Goal: Information Seeking & Learning: Learn about a topic

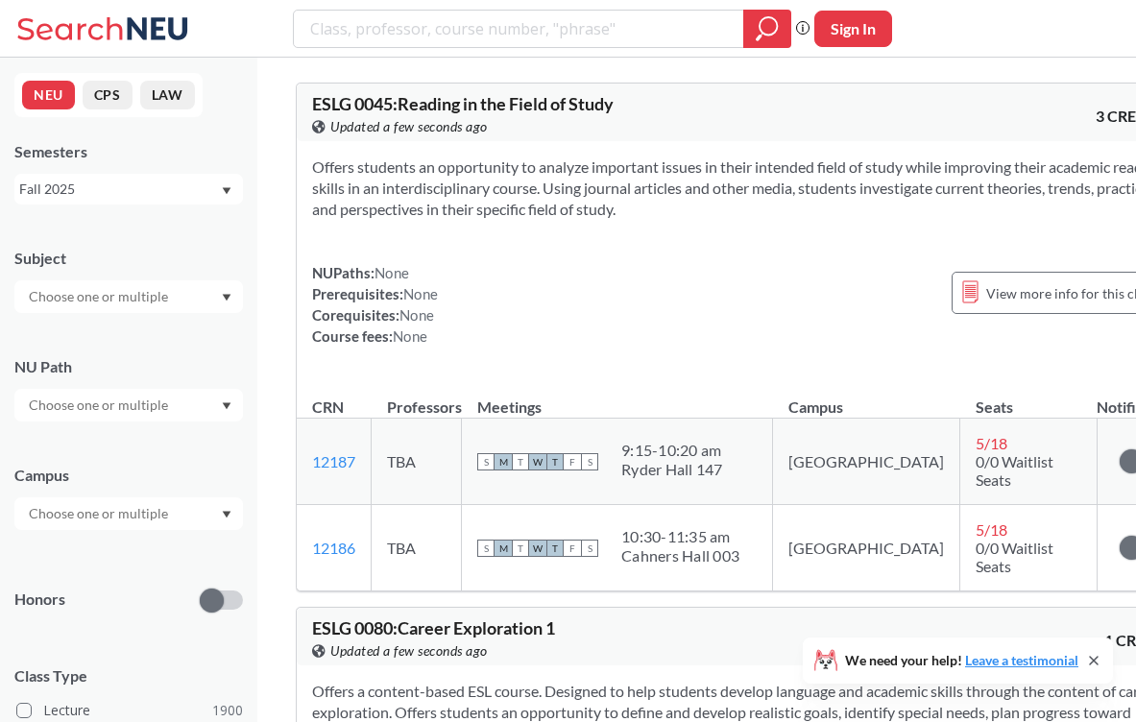
click at [227, 405] on icon "Dropdown arrow" at bounding box center [227, 405] width 9 height 7
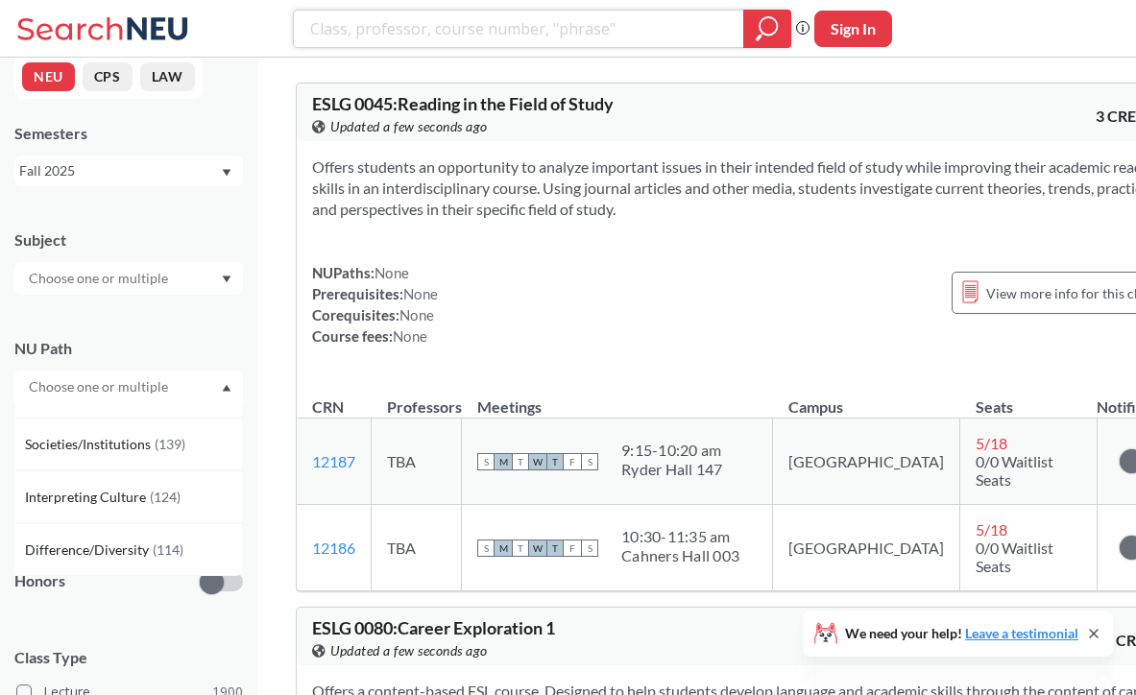
click at [383, 22] on input "search" at bounding box center [519, 28] width 422 height 33
type input "intro to research in writing"
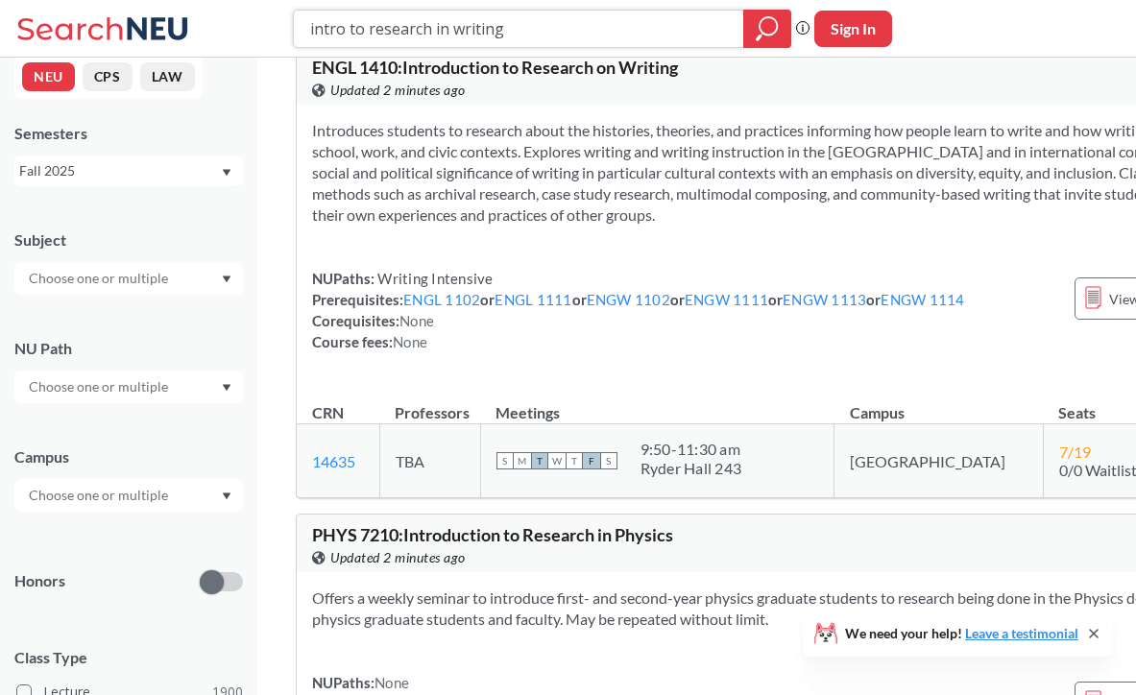
scroll to position [40, 0]
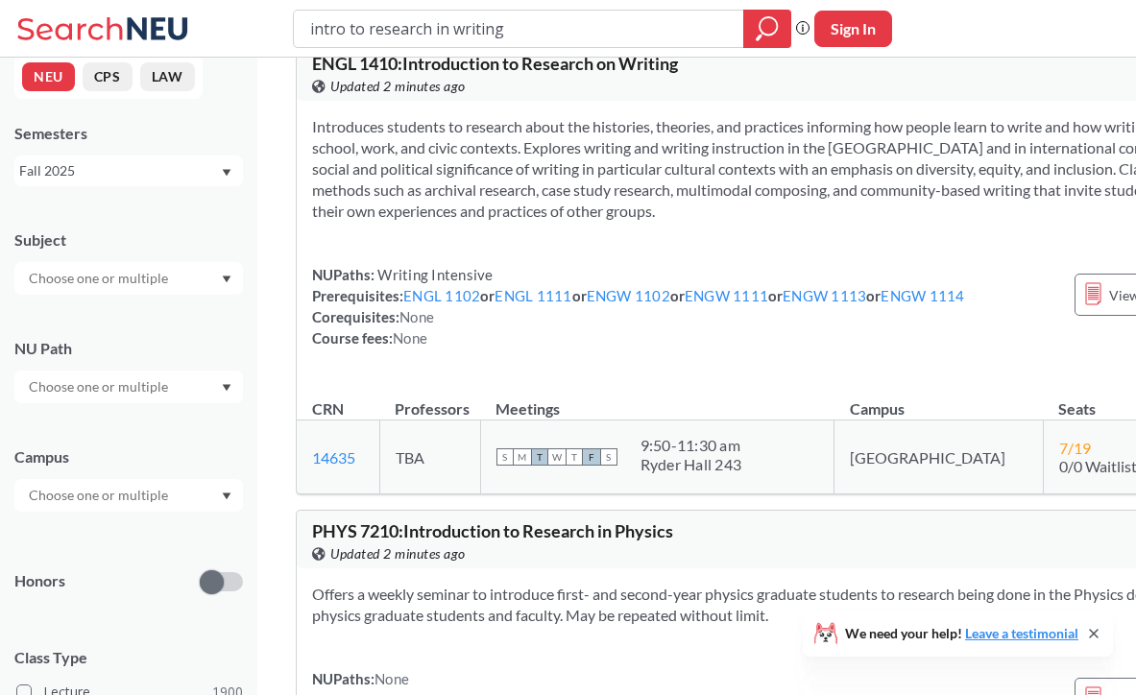
click at [230, 394] on div at bounding box center [128, 387] width 229 height 33
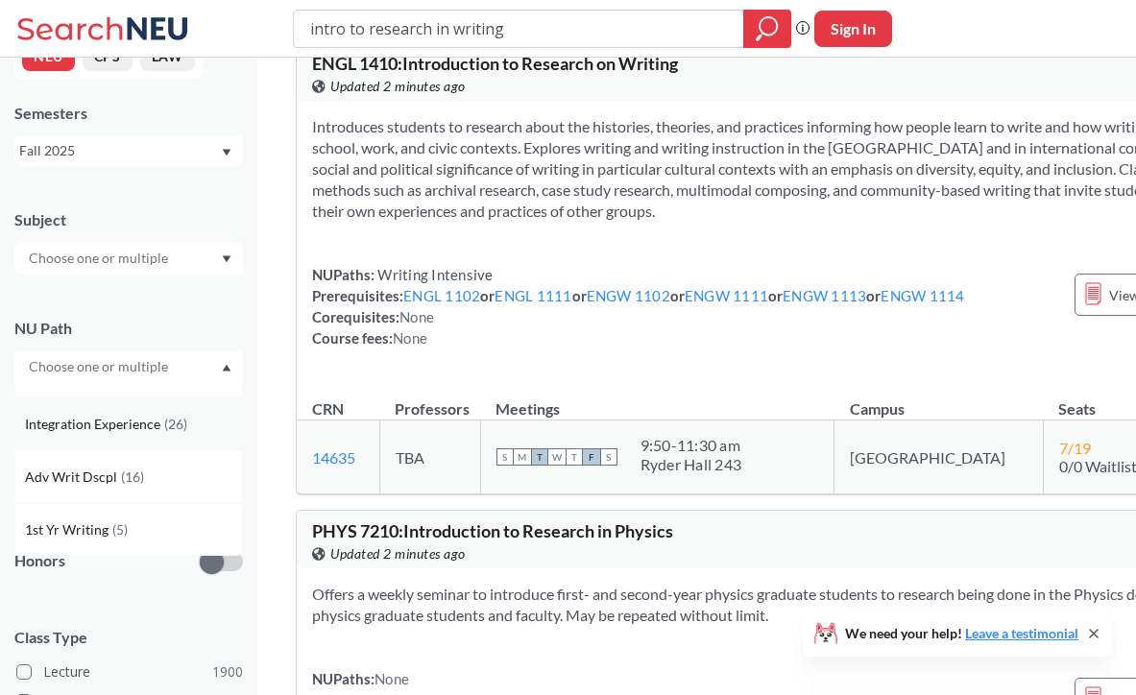
scroll to position [514, 0]
click at [67, 476] on span "Adv Writ Dscpl" at bounding box center [73, 477] width 96 height 21
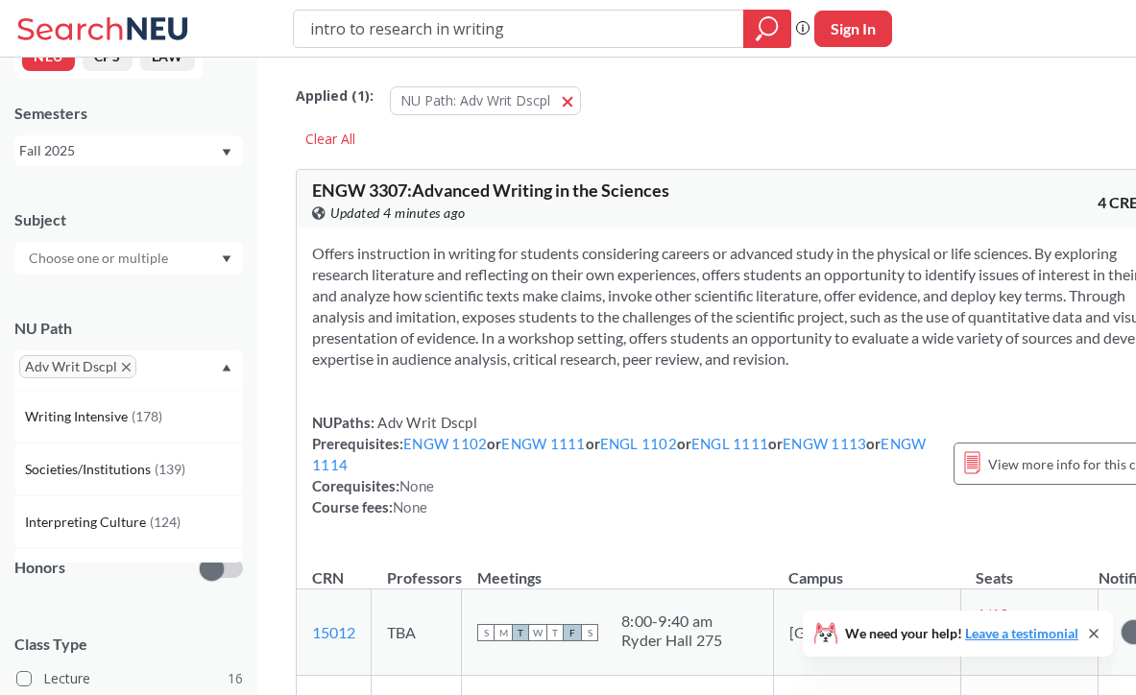
scroll to position [4, 0]
click at [754, 21] on div at bounding box center [767, 29] width 48 height 38
click at [125, 368] on icon "X to remove pill" at bounding box center [126, 367] width 9 height 9
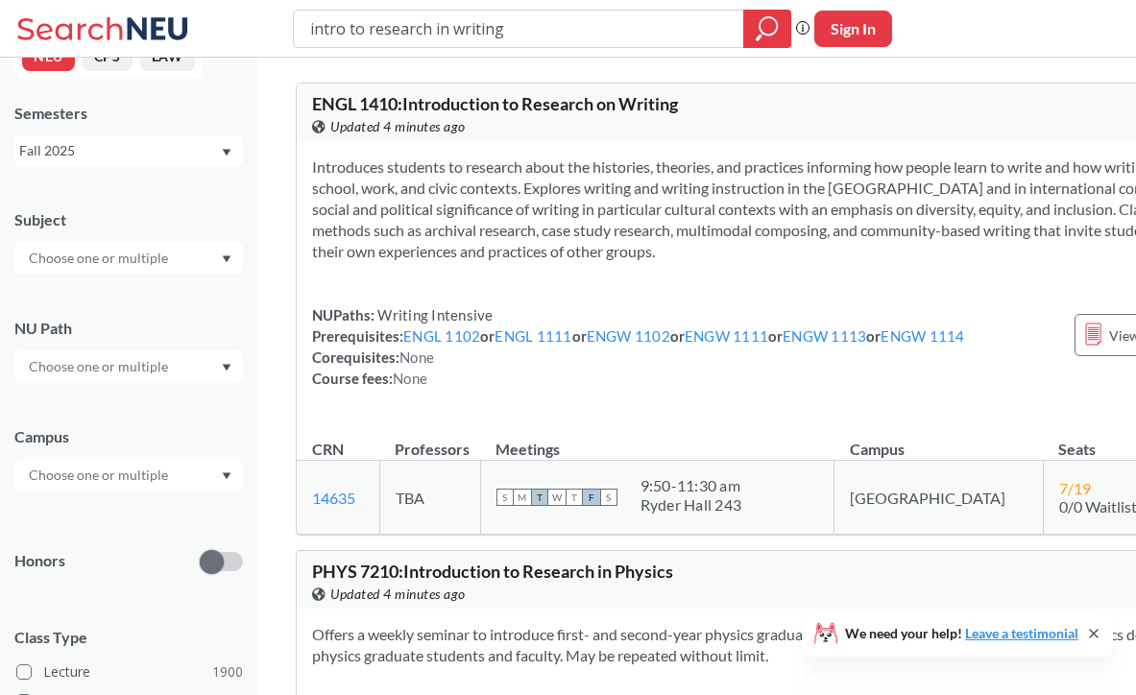
click at [227, 366] on icon "Dropdown arrow" at bounding box center [227, 367] width 9 height 7
drag, startPoint x: 507, startPoint y: 32, endPoint x: 237, endPoint y: 27, distance: 269.9
click at [237, 27] on div "intro to research in writing Phrase search guarantees the exact search appears …" at bounding box center [568, 29] width 1136 height 58
type input "[MEDICAL_DATA] in Movies"
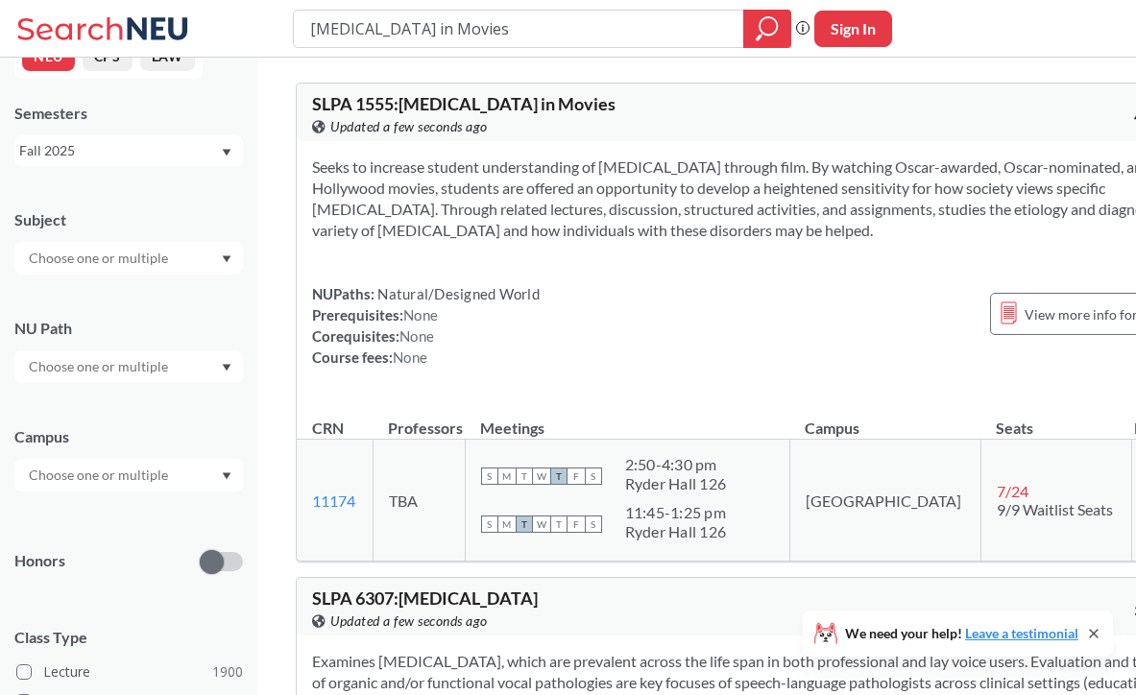
drag, startPoint x: 609, startPoint y: 33, endPoint x: 146, endPoint y: 14, distance: 463.3
click at [146, 14] on div "[MEDICAL_DATA] in Movies Phrase search guarantees the exact search appears in t…" at bounding box center [568, 29] width 1136 height 58
type input "understanding todays news"
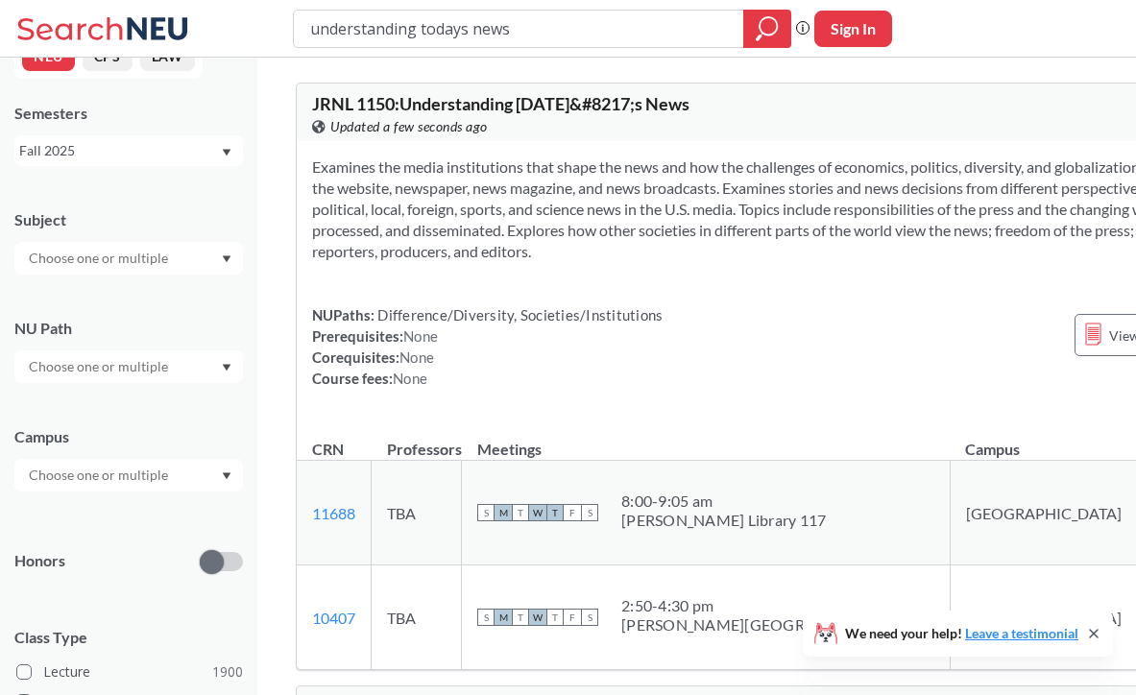
click at [230, 365] on icon "Dropdown arrow" at bounding box center [227, 367] width 9 height 7
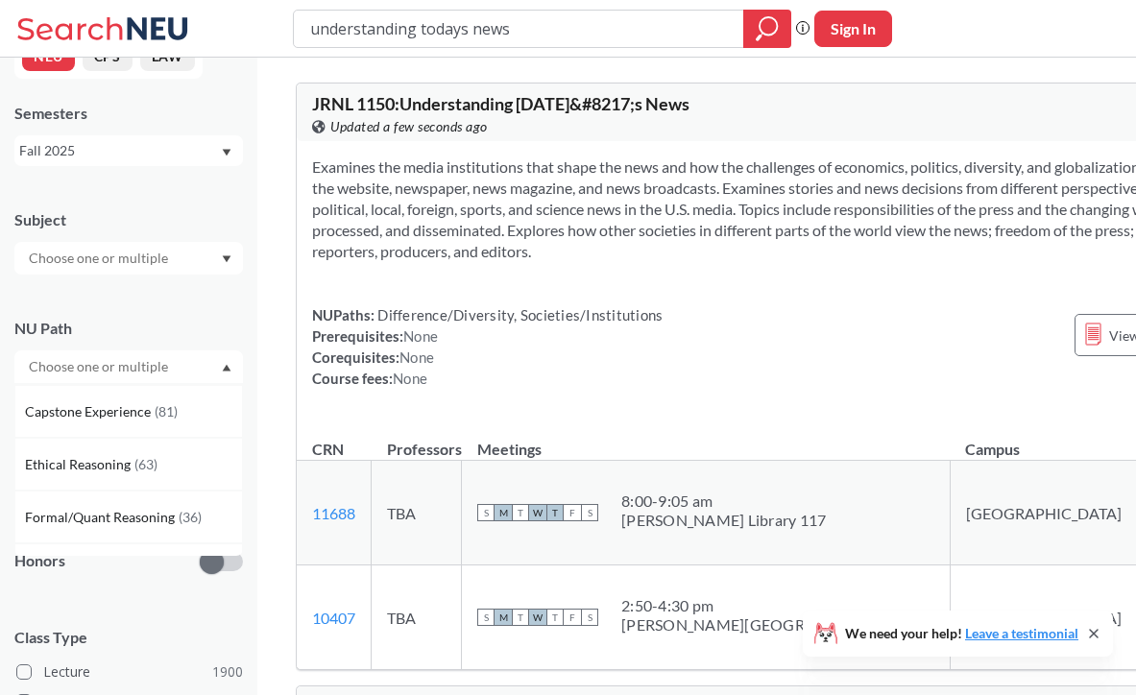
scroll to position [369, 0]
click at [116, 463] on span "Ethical Reasoning" at bounding box center [79, 463] width 109 height 21
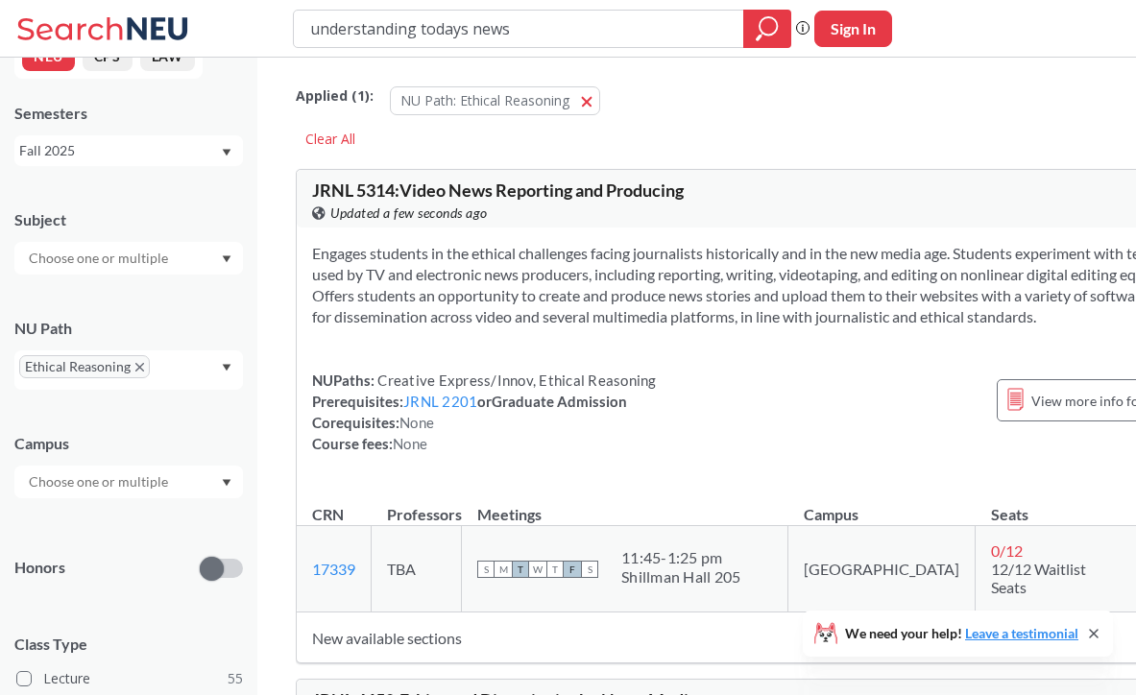
drag, startPoint x: 522, startPoint y: 29, endPoint x: 106, endPoint y: 10, distance: 417.3
click at [106, 10] on div "understanding todays news Phrase search guarantees the exact search appears in …" at bounding box center [568, 29] width 1136 height 58
type input "intro sociology"
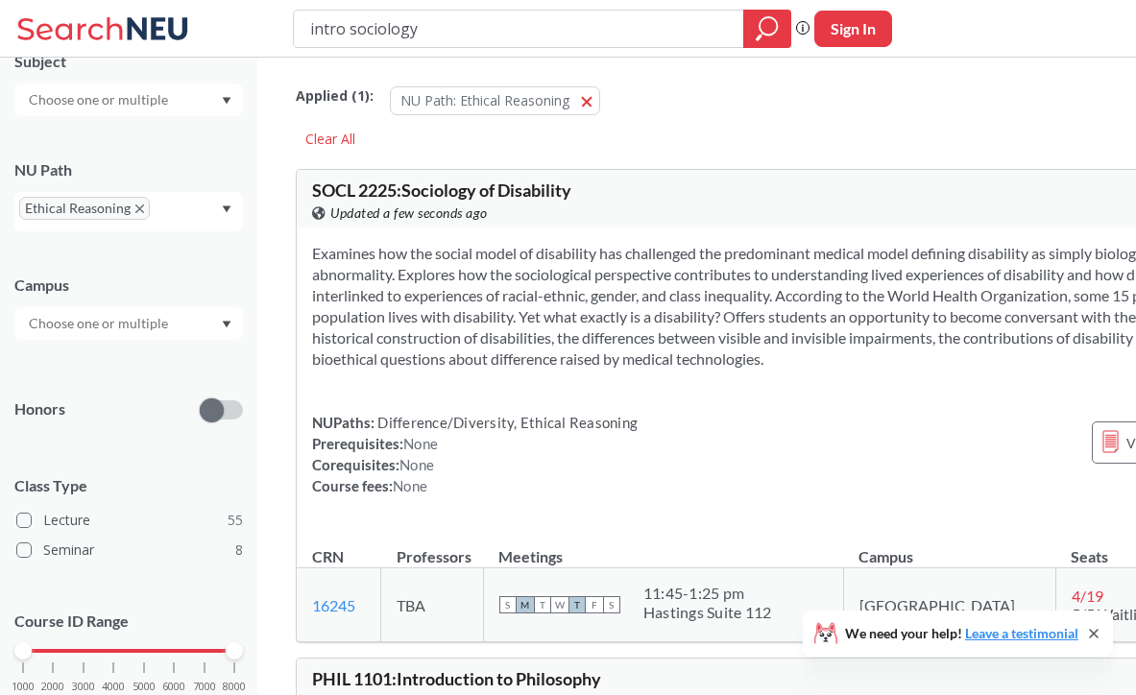
scroll to position [205, 0]
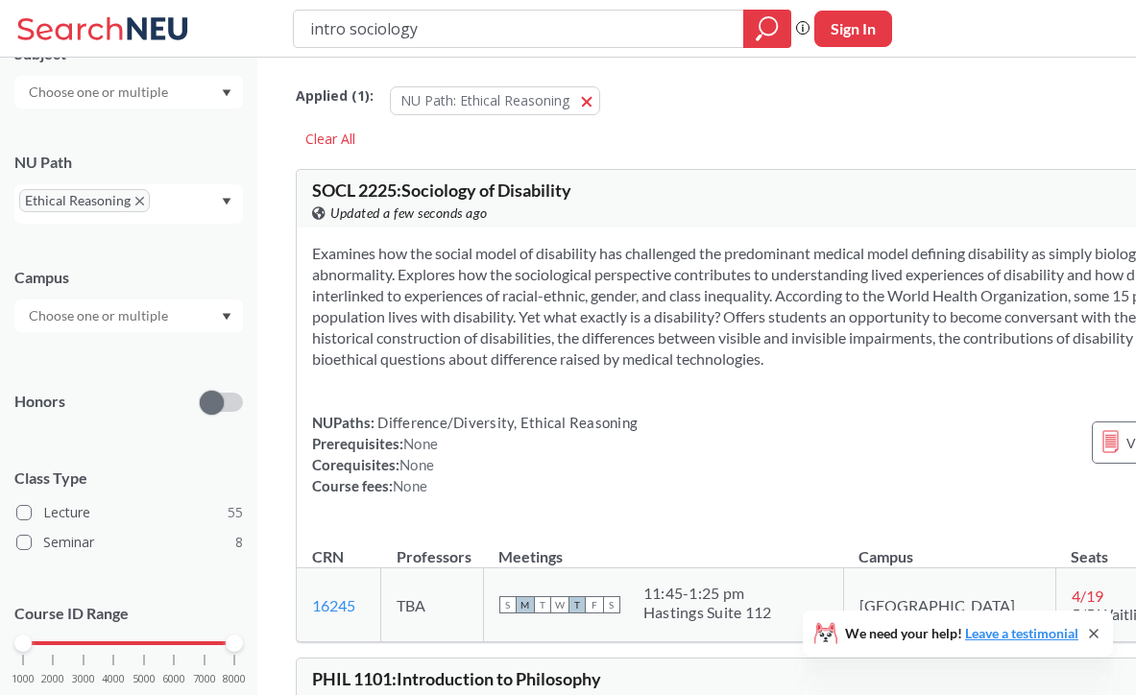
click at [196, 321] on div at bounding box center [128, 316] width 229 height 33
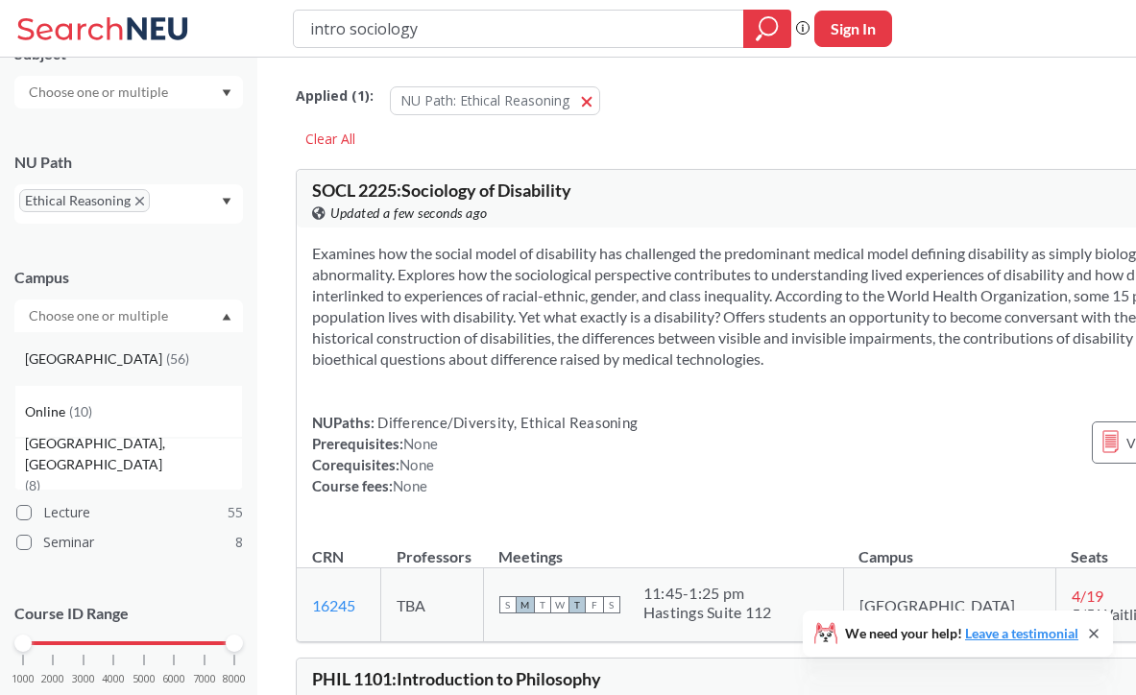
click at [166, 363] on span "( 56 )" at bounding box center [177, 359] width 23 height 16
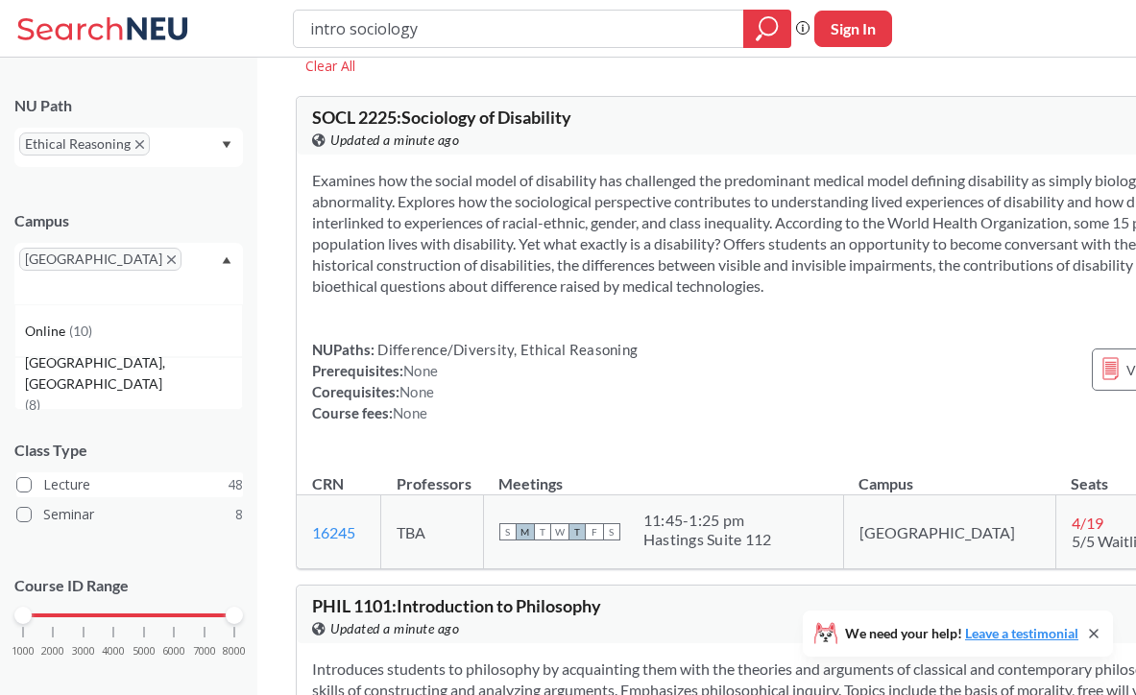
scroll to position [85, 0]
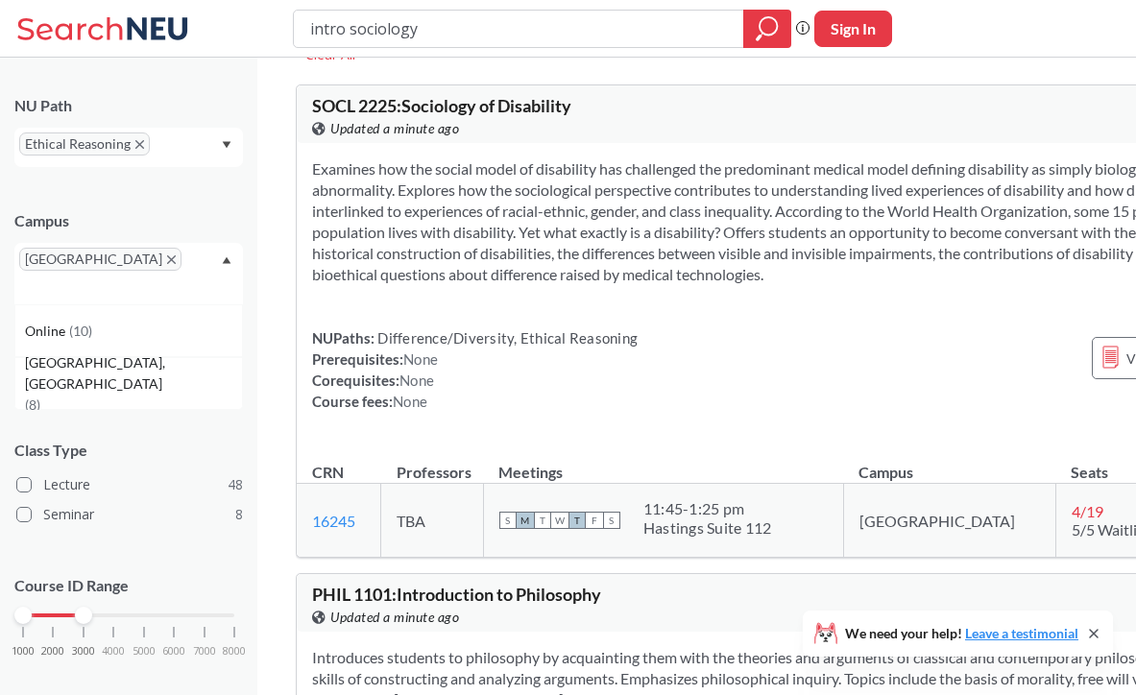
drag, startPoint x: 234, startPoint y: 593, endPoint x: 84, endPoint y: 600, distance: 151.0
click at [84, 609] on div "1000 2000 3000 4000 5000 6000 7000 8000" at bounding box center [128, 652] width 229 height 86
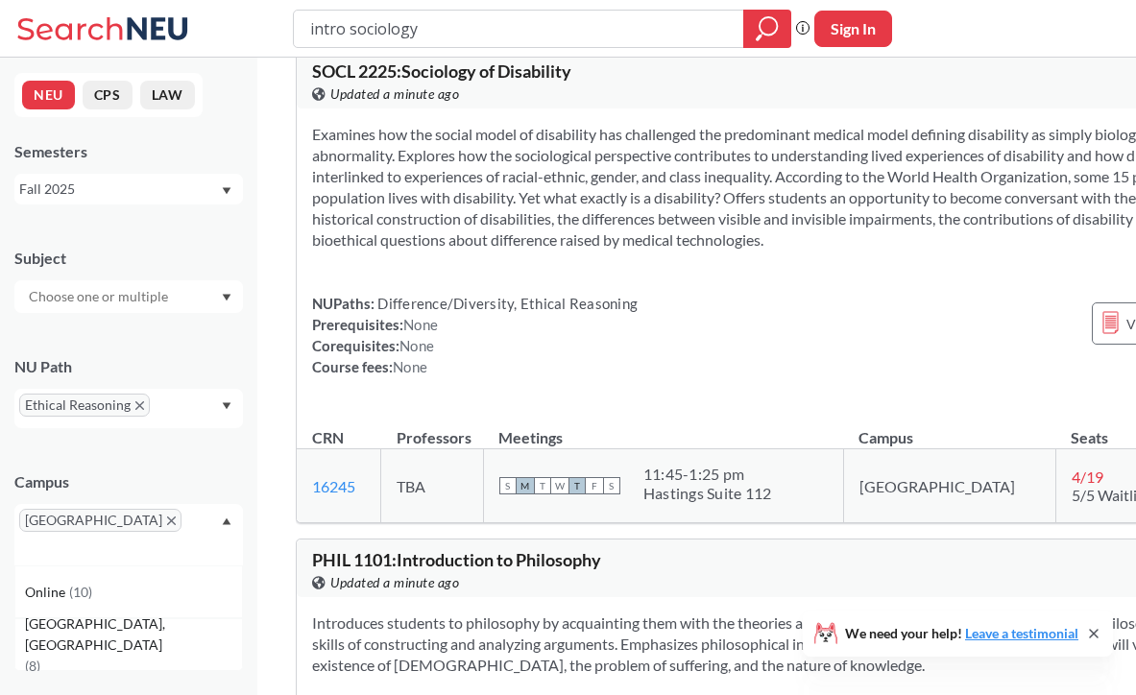
scroll to position [120, 0]
drag, startPoint x: 433, startPoint y: 31, endPoint x: 289, endPoint y: 24, distance: 144.2
click at [289, 24] on div "intro sociology Phrase search guarantees the exact search appears in the result…" at bounding box center [568, 29] width 1136 height 58
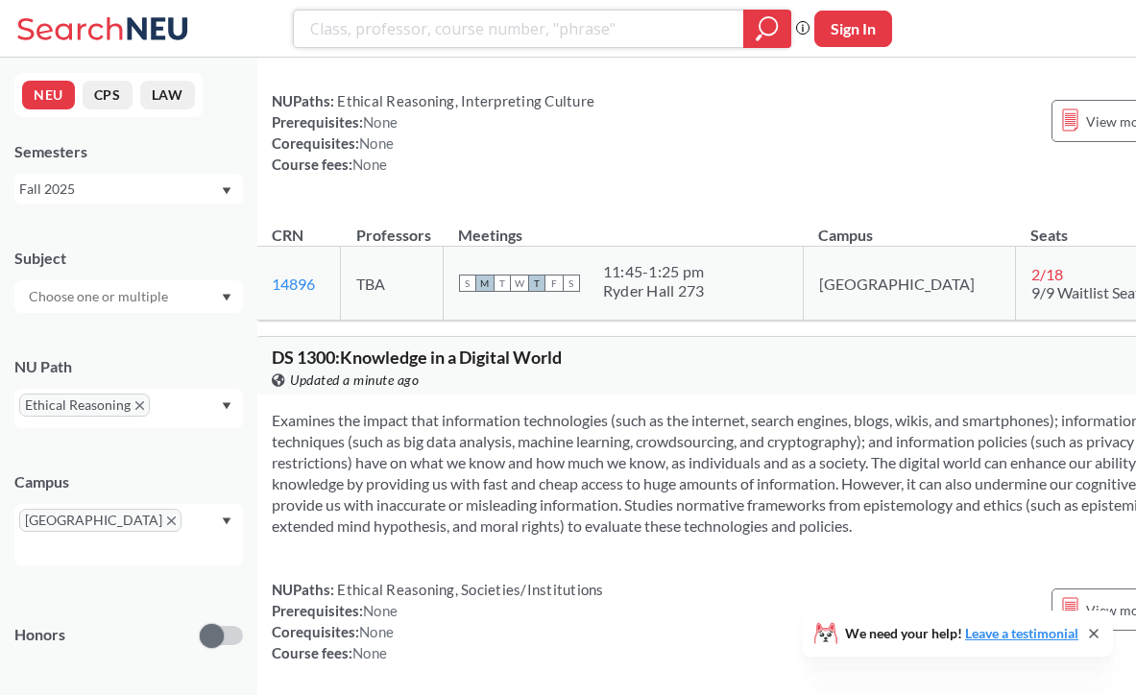
scroll to position [11442, 40]
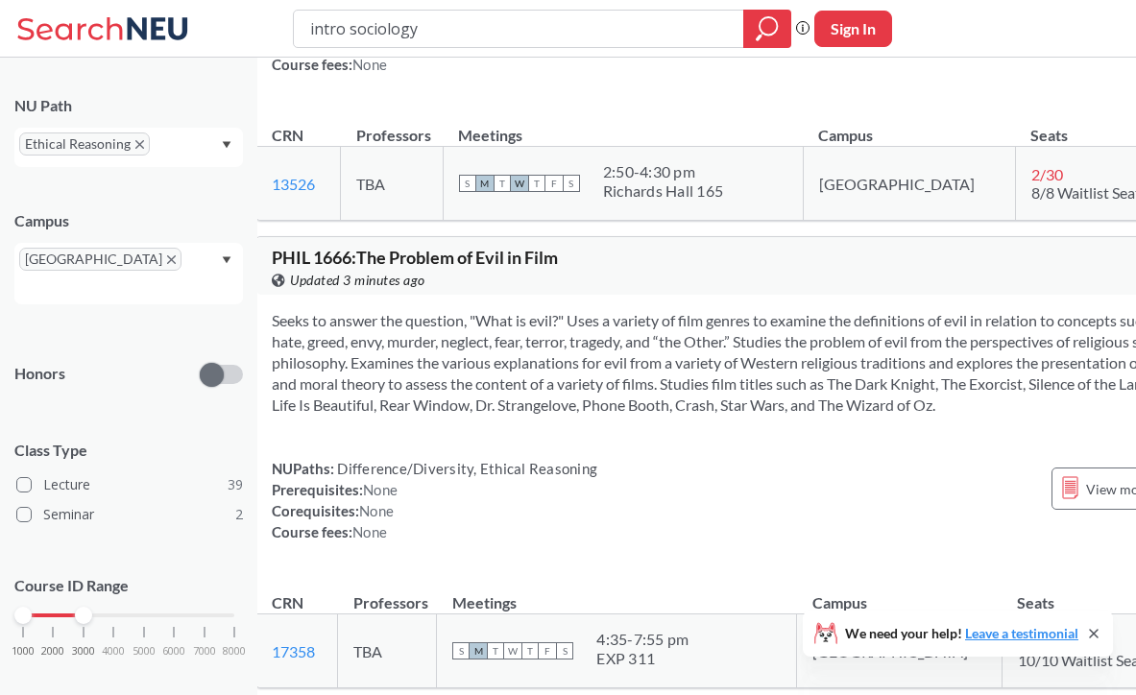
scroll to position [15224, 40]
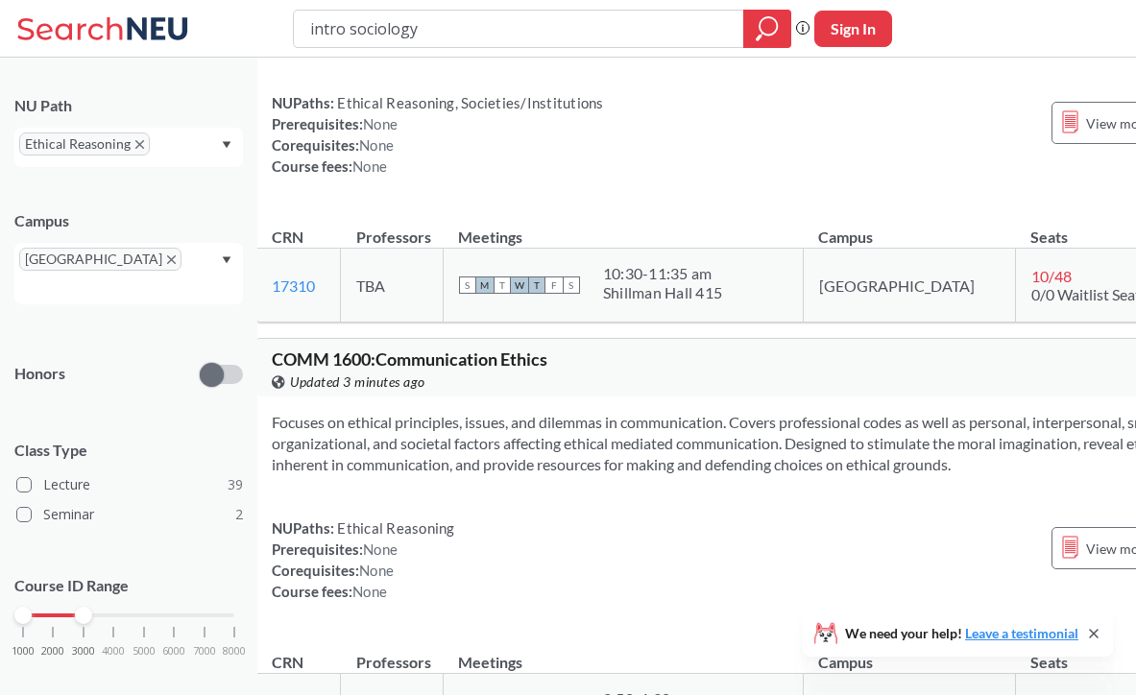
click at [138, 146] on icon "X to remove pill" at bounding box center [139, 144] width 9 height 9
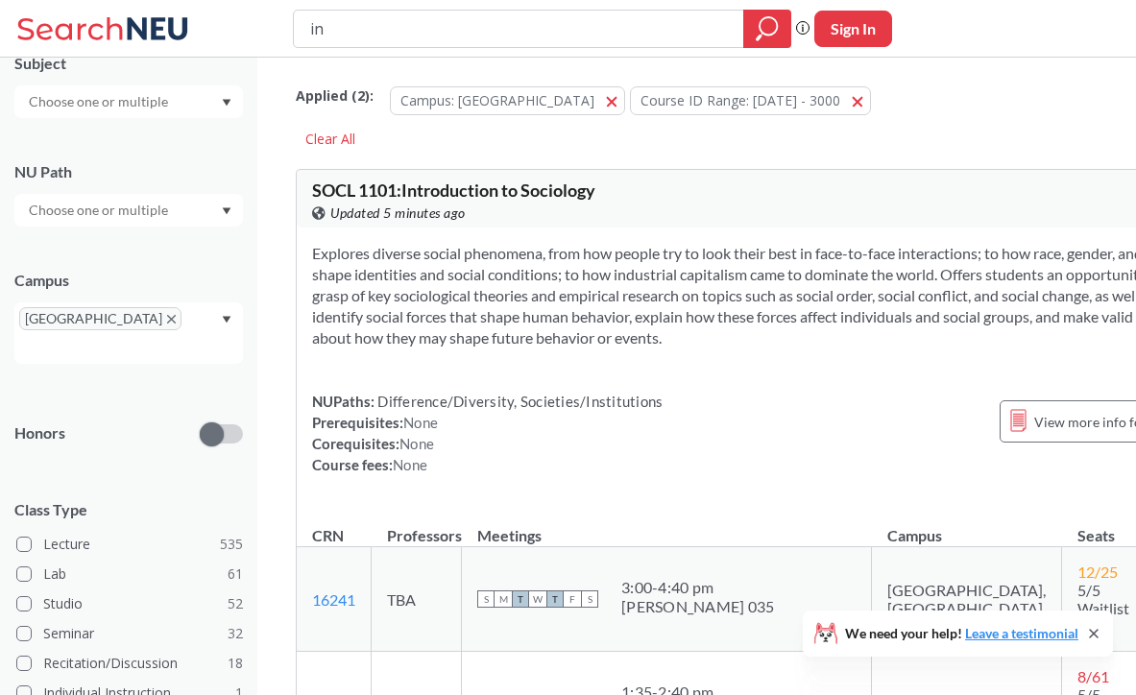
type input "i"
type input "[MEDICAL_DATA] in movies"
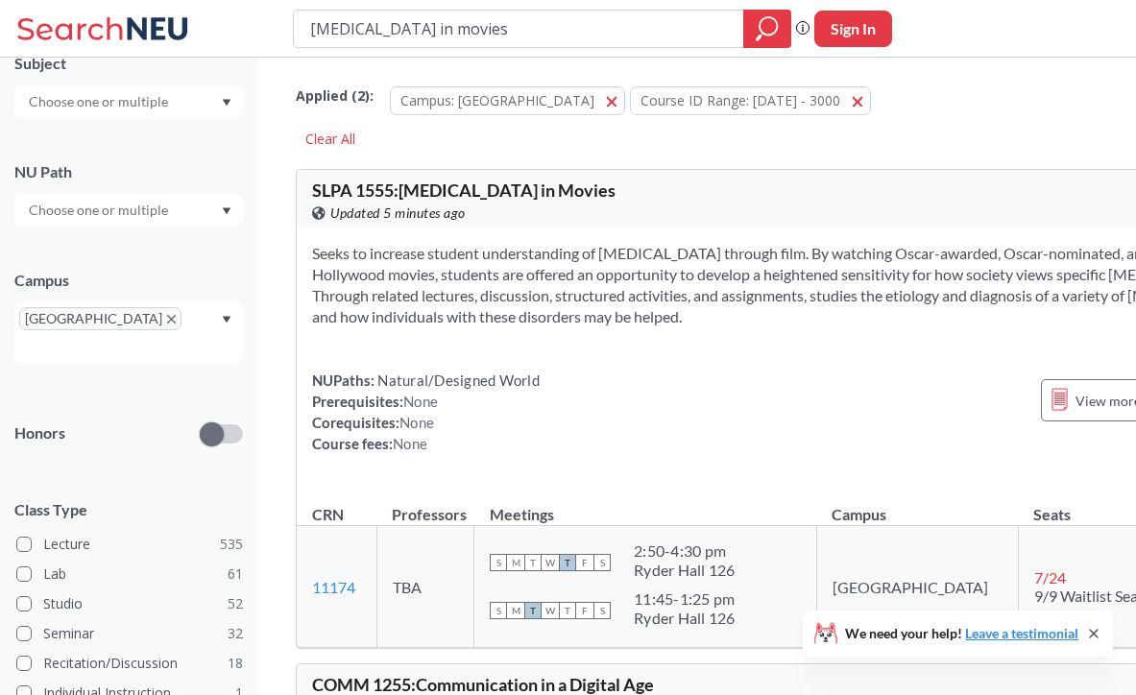
click at [171, 213] on input "text" at bounding box center [99, 210] width 161 height 23
click at [72, 304] on span "Ethical Reasoning" at bounding box center [79, 314] width 109 height 21
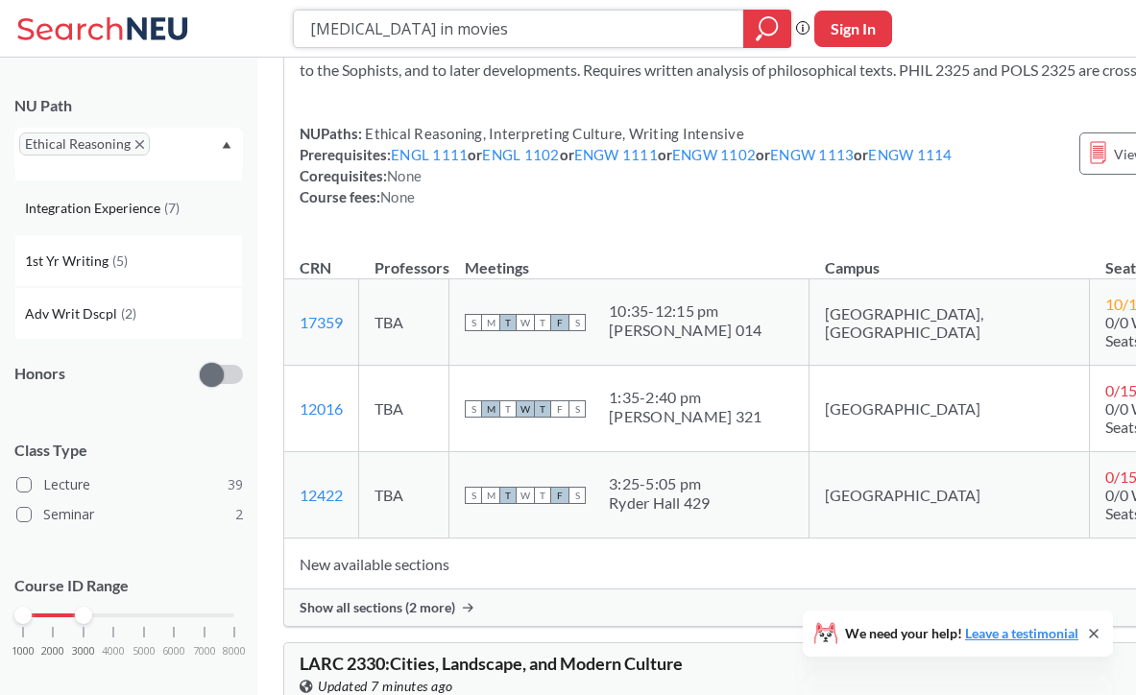
scroll to position [21562, 12]
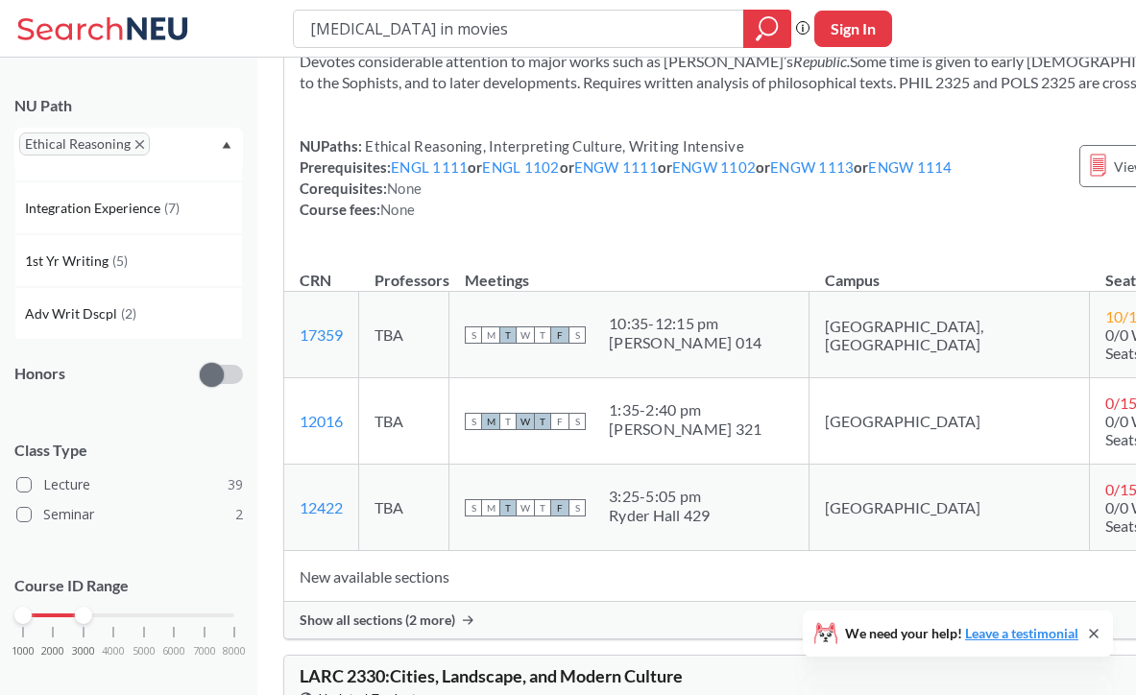
click at [135, 146] on icon "X to remove pill" at bounding box center [139, 144] width 9 height 9
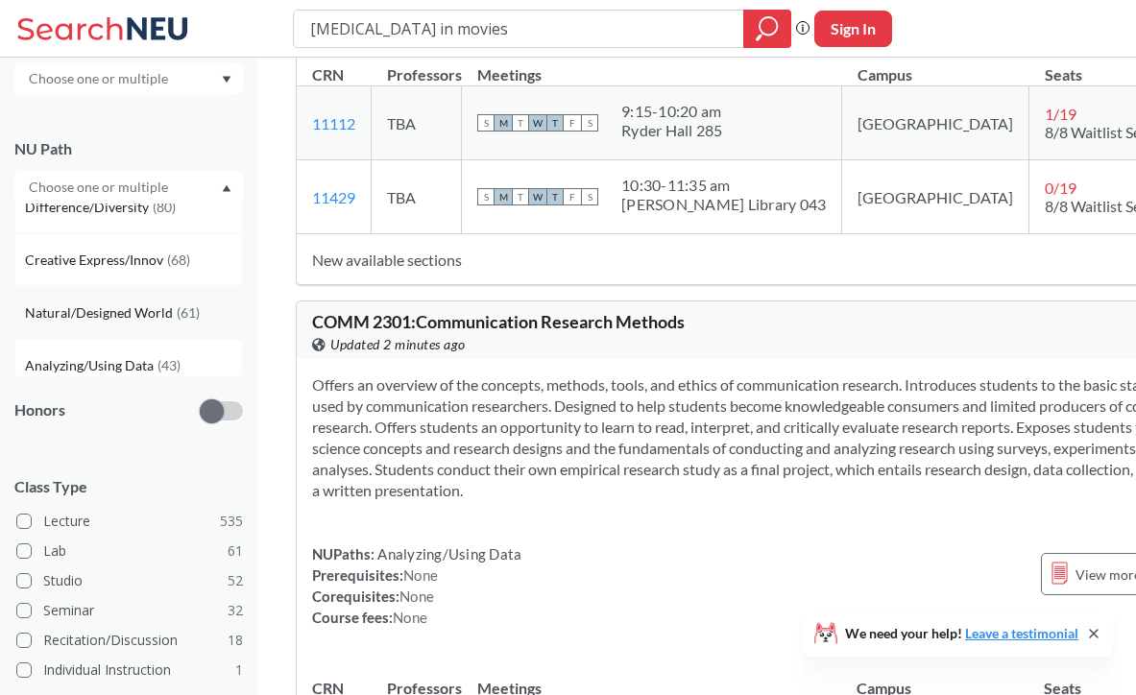
scroll to position [95, 0]
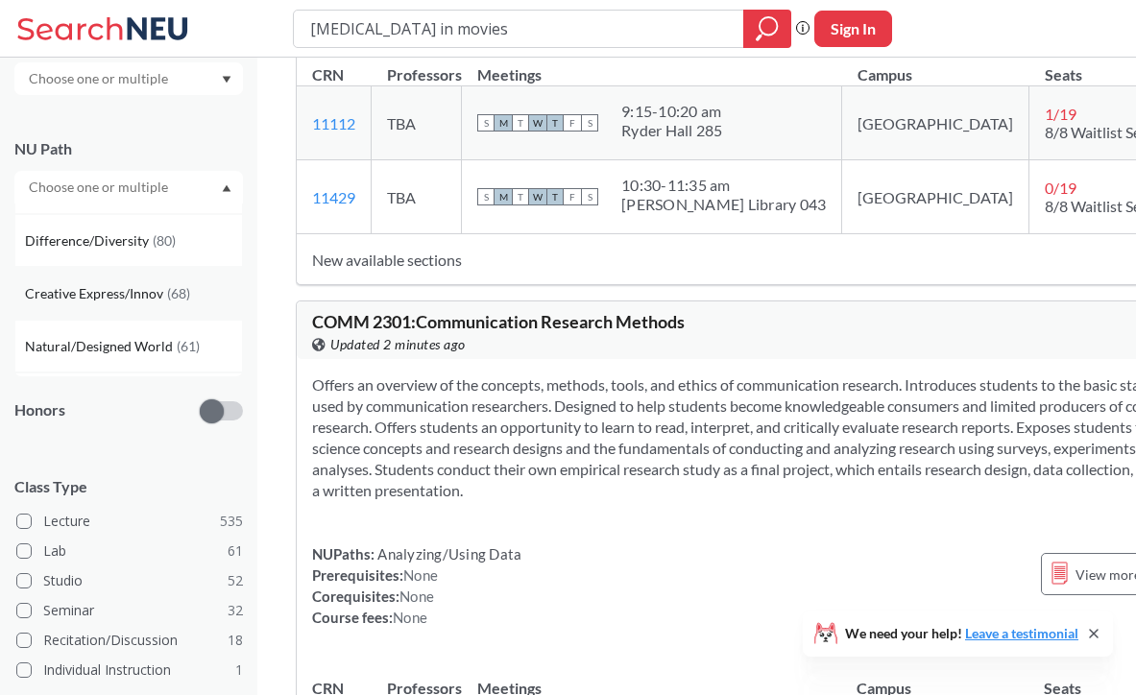
click at [107, 289] on span "Creative Express/Innov" at bounding box center [96, 293] width 142 height 21
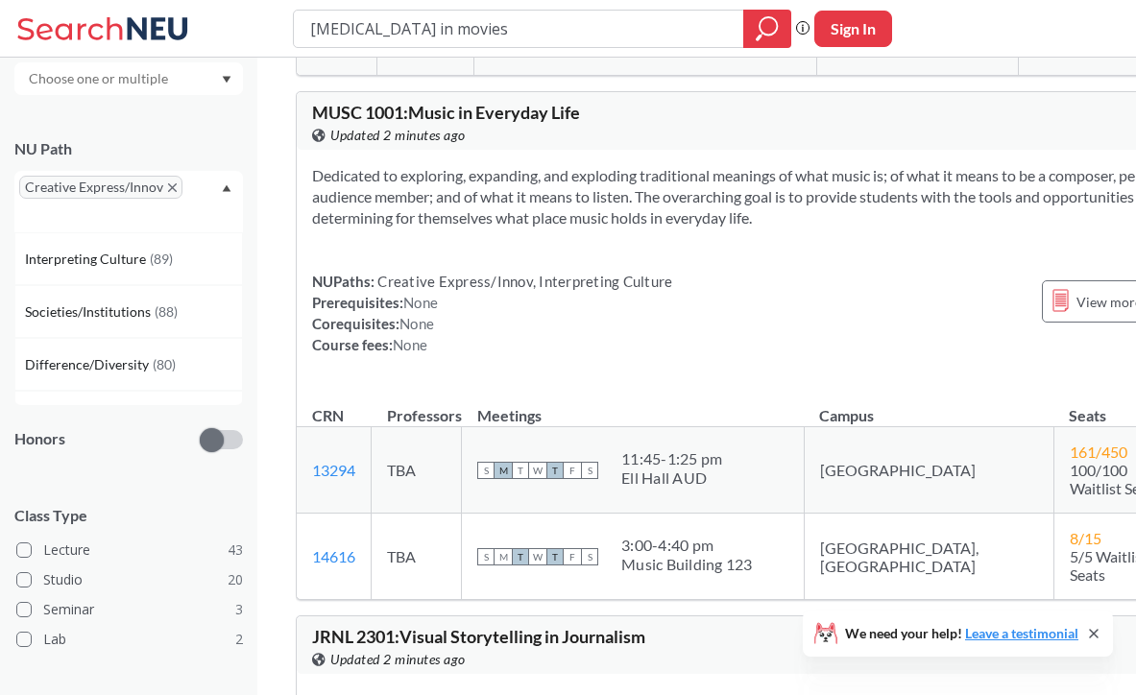
scroll to position [1855, 0]
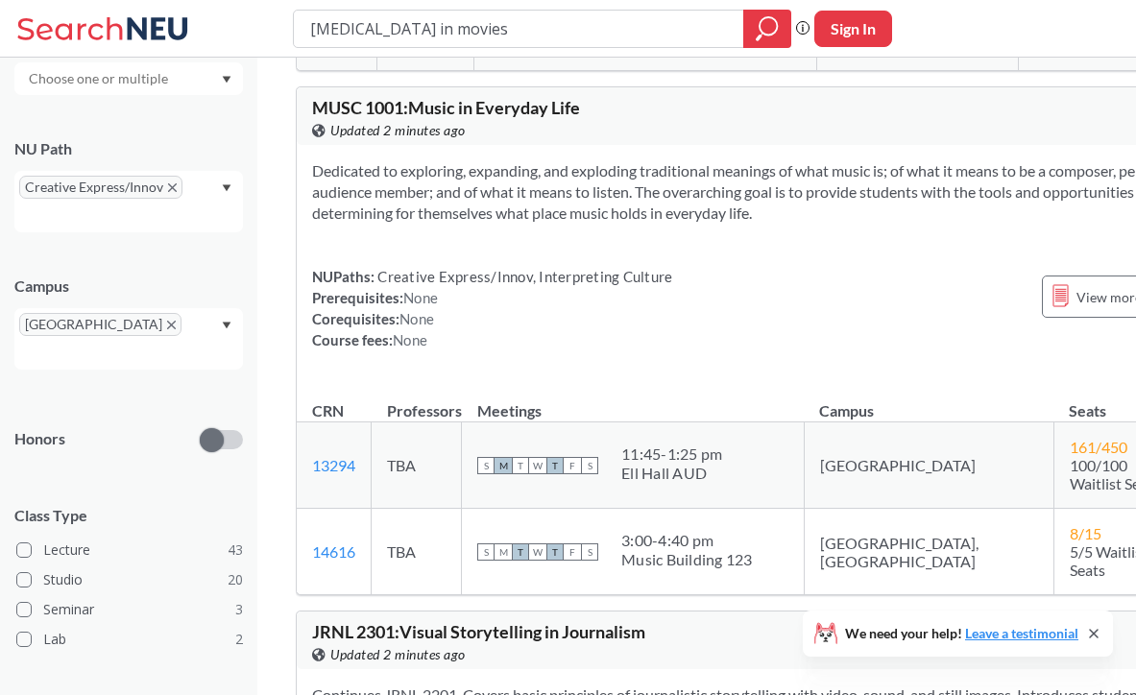
drag, startPoint x: 573, startPoint y: 26, endPoint x: 345, endPoint y: 14, distance: 228.9
click at [345, 14] on input "[MEDICAL_DATA] in movies" at bounding box center [519, 28] width 422 height 33
type input "understanding todays news"
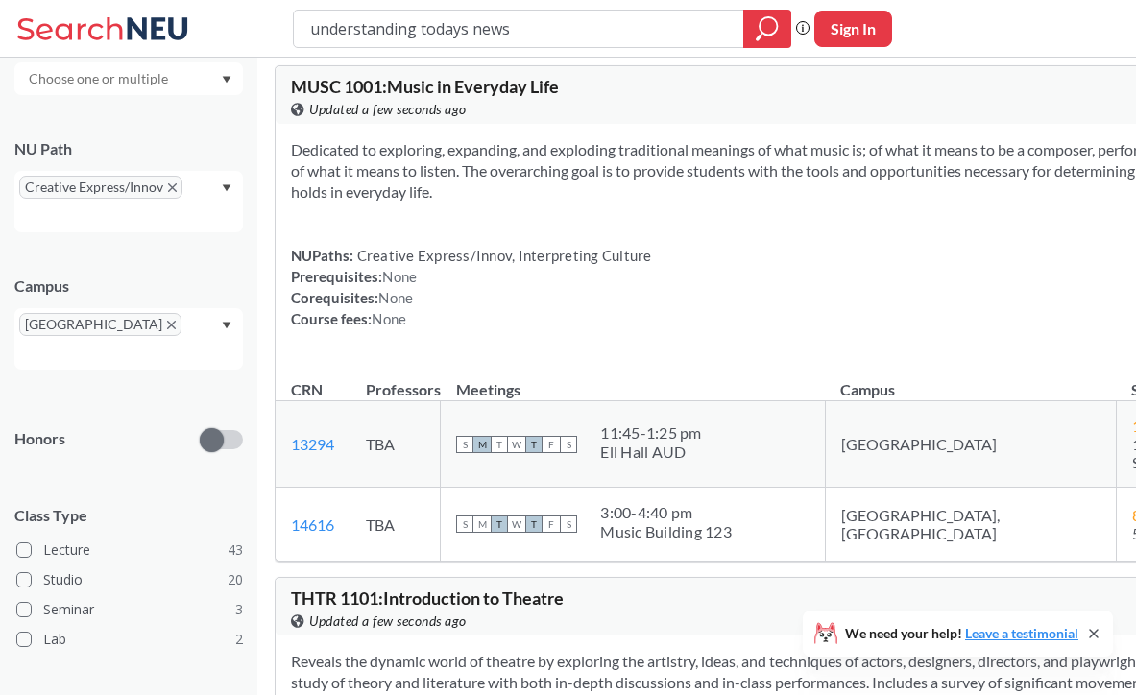
scroll to position [554, 0]
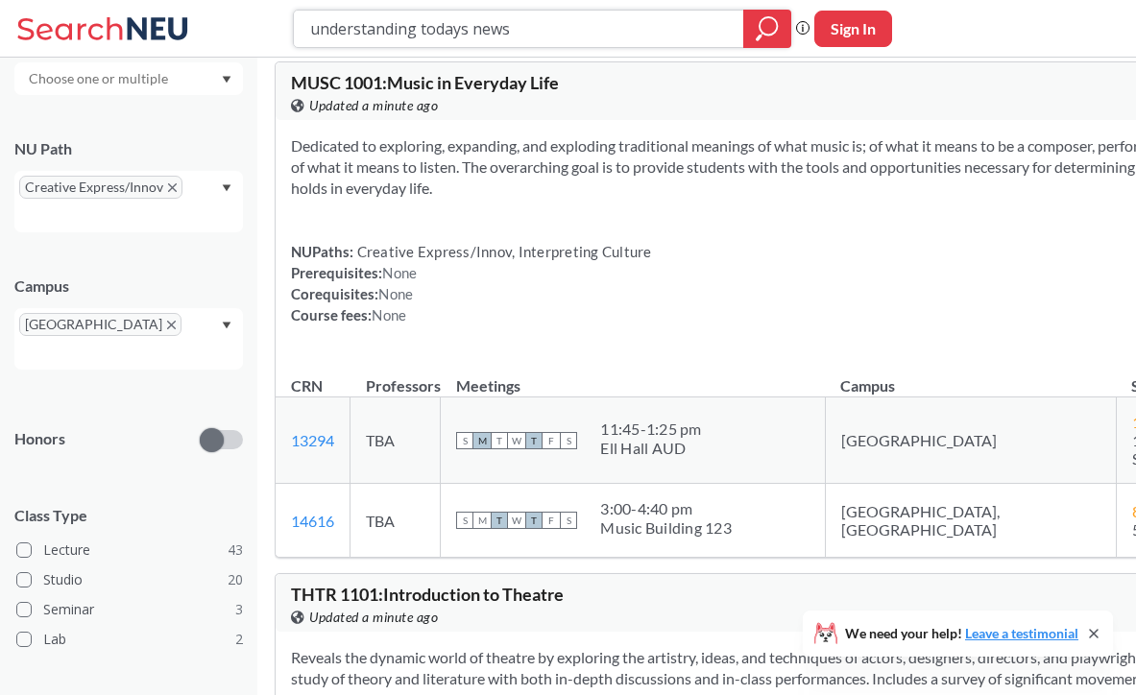
drag, startPoint x: 554, startPoint y: 31, endPoint x: 223, endPoint y: 3, distance: 332.5
click at [223, 3] on div "understanding todays news Phrase search guarantees the exact search appears in …" at bounding box center [568, 29] width 1136 height 58
type input "i"
type input "sociology 1"
click at [171, 188] on icon "X to remove pill" at bounding box center [172, 187] width 9 height 9
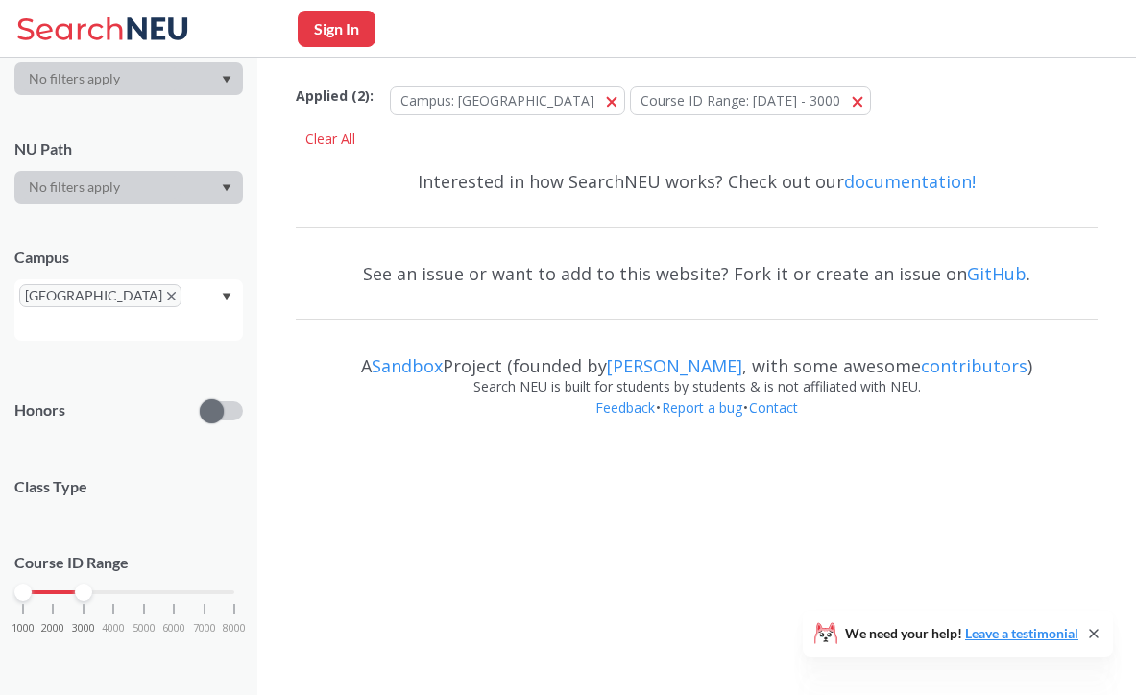
scroll to position [195, 0]
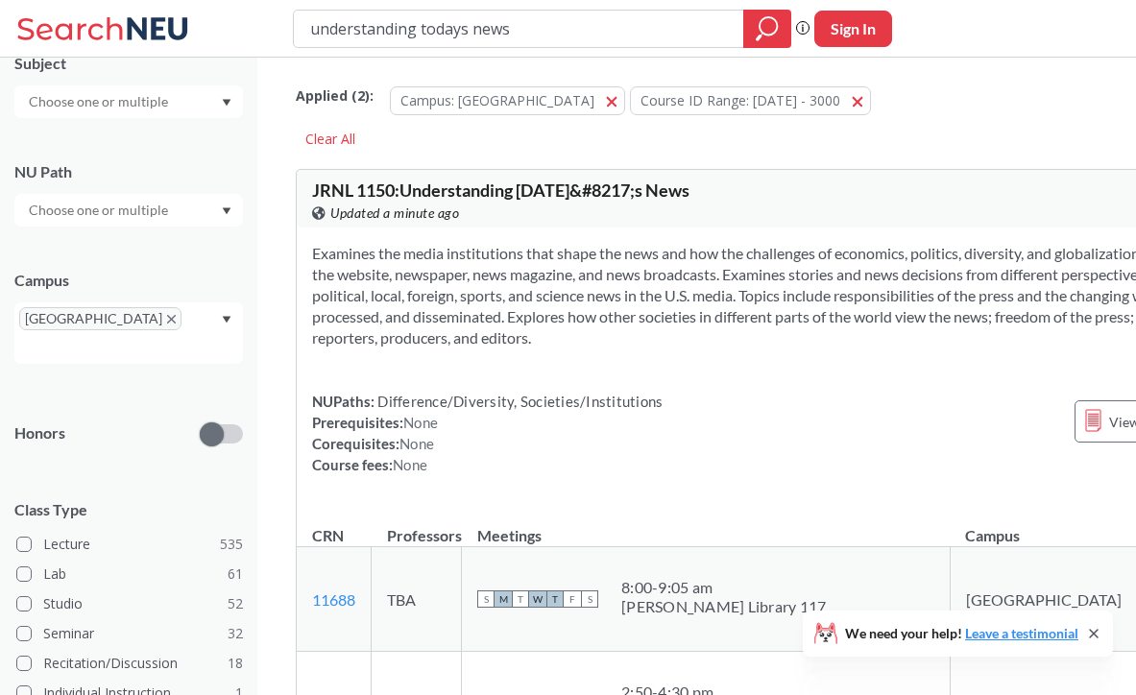
drag, startPoint x: 524, startPoint y: 29, endPoint x: 110, endPoint y: 55, distance: 414.8
click at [110, 55] on div "understanding todays news Phrase search guarantees the exact search appears in …" at bounding box center [568, 29] width 1136 height 58
type input "u"
type input "sociology"
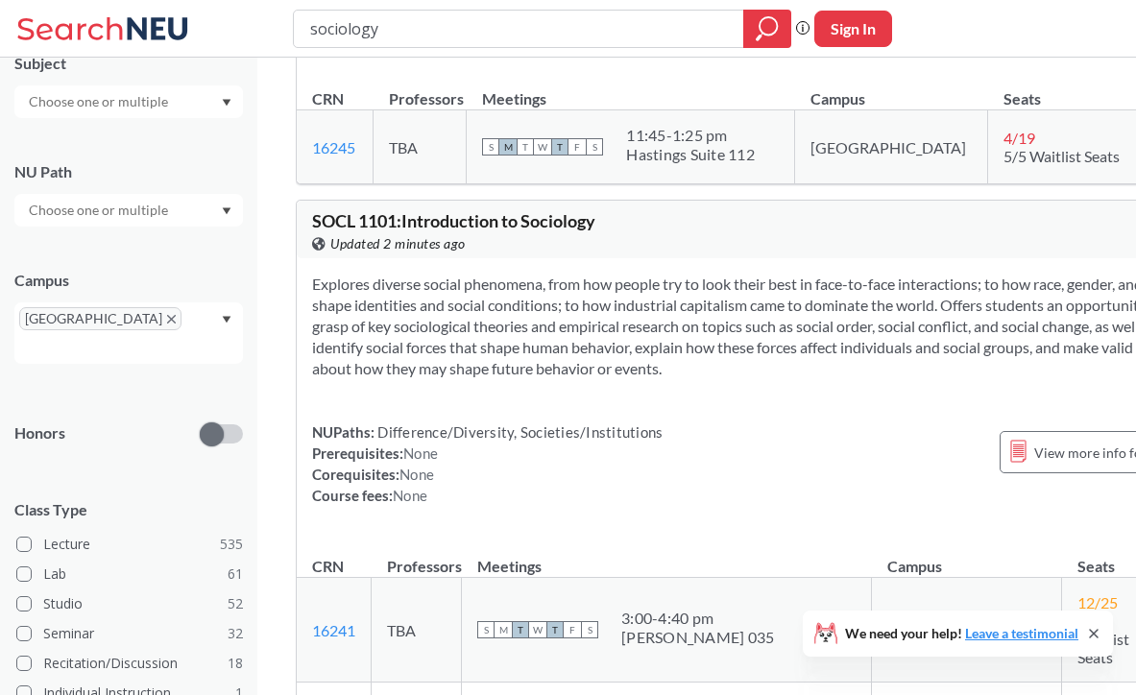
scroll to position [481, 0]
